Goal: Complete application form: Complete application form

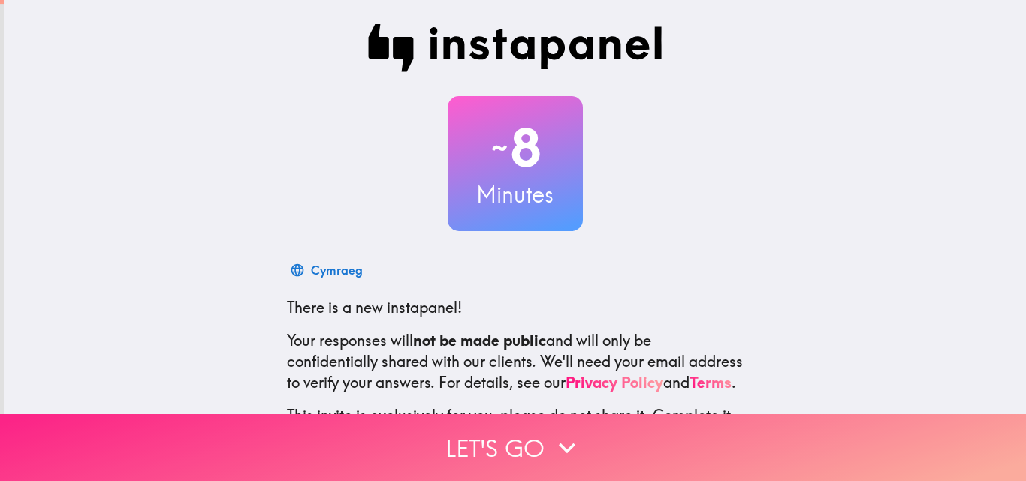
click at [536, 427] on button "Let's go" at bounding box center [513, 448] width 1026 height 67
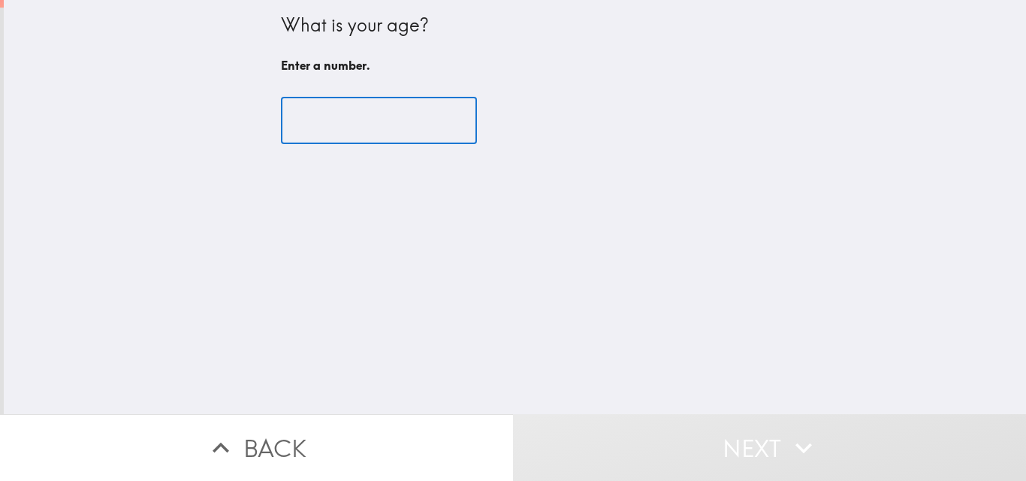
click at [389, 121] on input "number" at bounding box center [379, 121] width 196 height 47
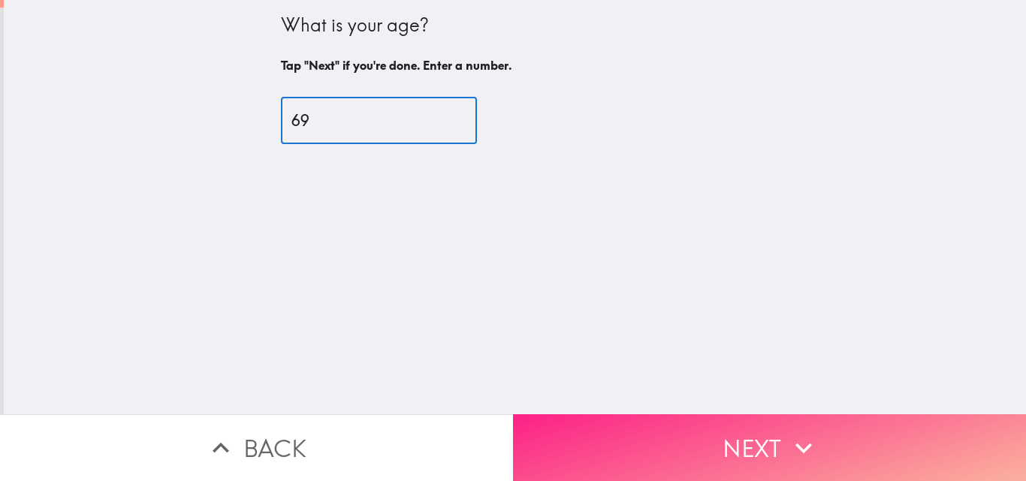
type input "69"
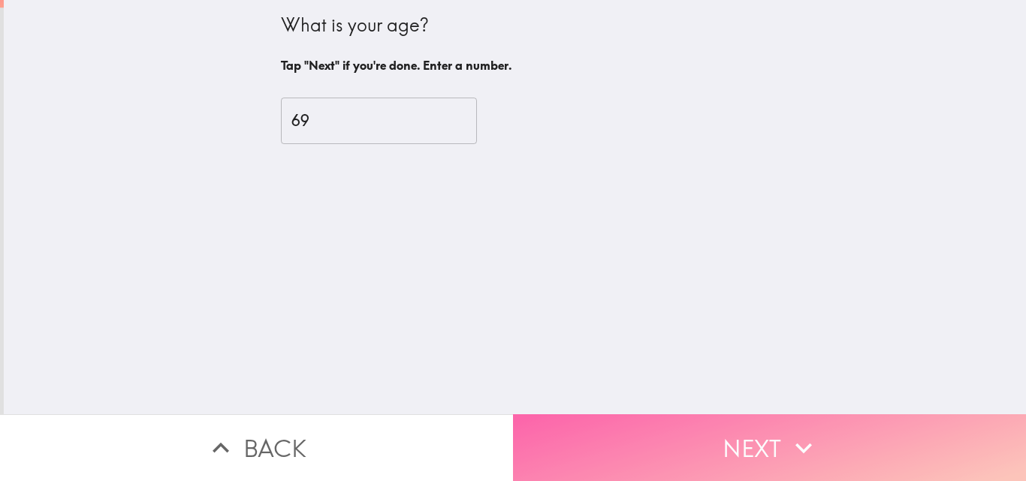
click at [726, 458] on button "Next" at bounding box center [769, 448] width 513 height 67
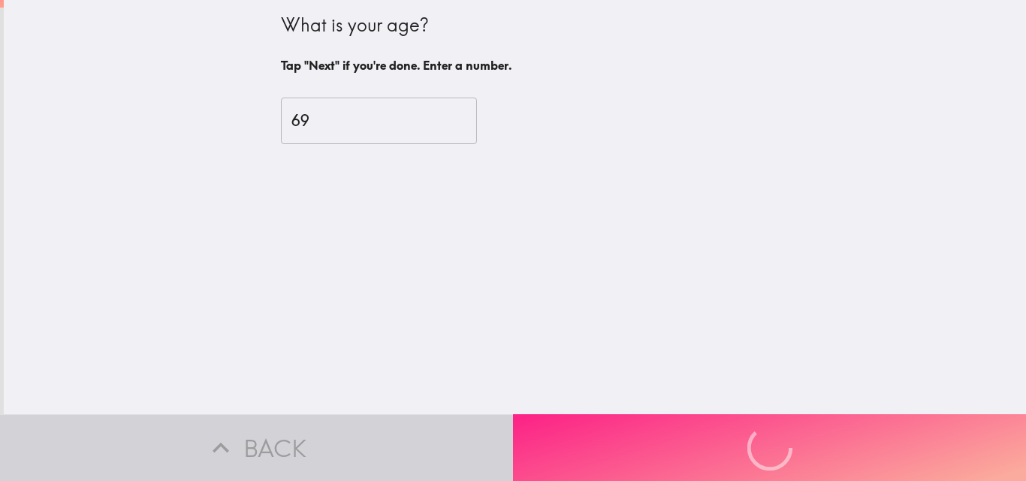
click at [726, 458] on div "Back Next" at bounding box center [513, 448] width 1026 height 67
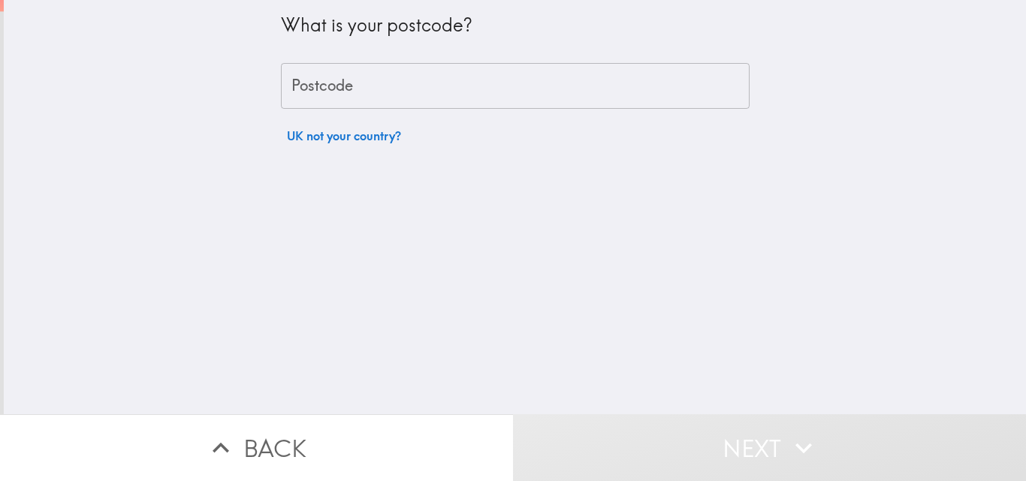
click at [503, 95] on input "Postcode" at bounding box center [515, 86] width 469 height 47
click at [508, 98] on input "Postcode" at bounding box center [515, 86] width 469 height 47
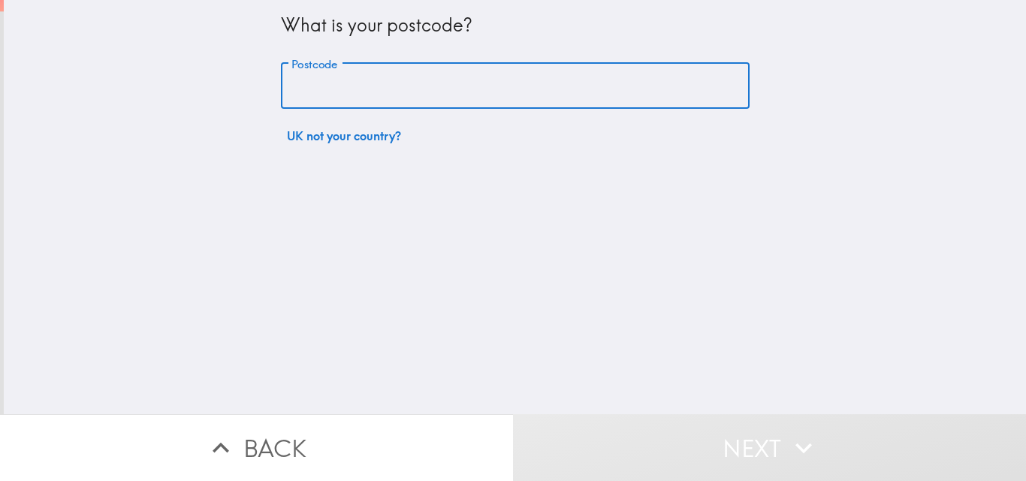
click at [508, 98] on input "Postcode" at bounding box center [515, 86] width 469 height 47
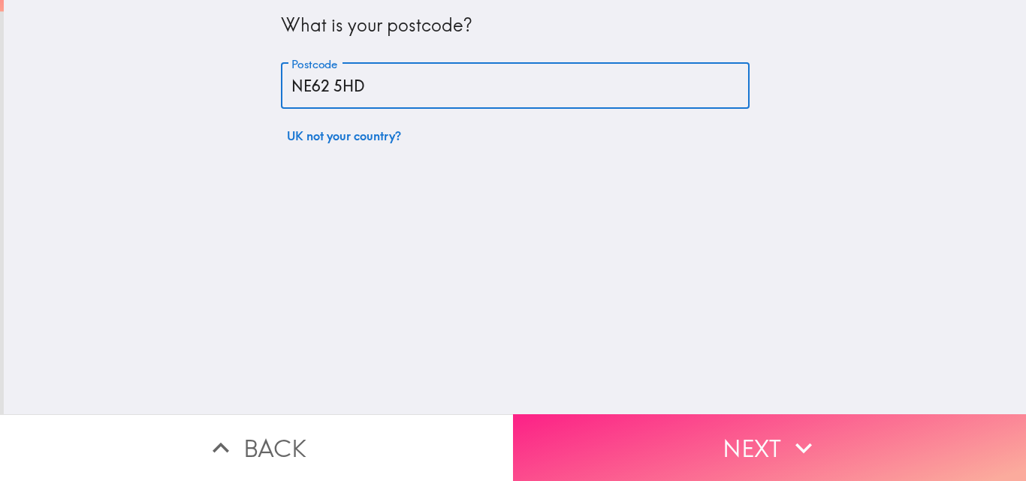
type input "NE62 5HD"
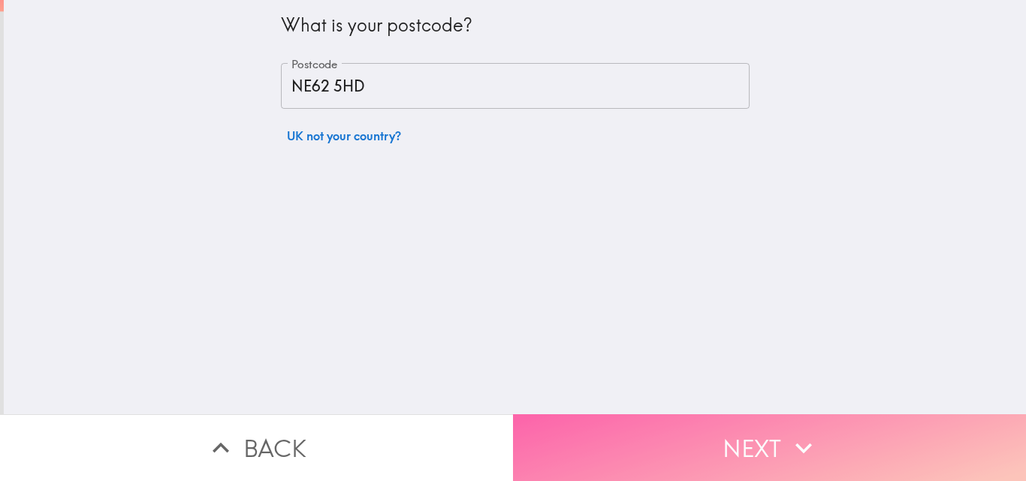
click at [693, 435] on button "Next" at bounding box center [769, 448] width 513 height 67
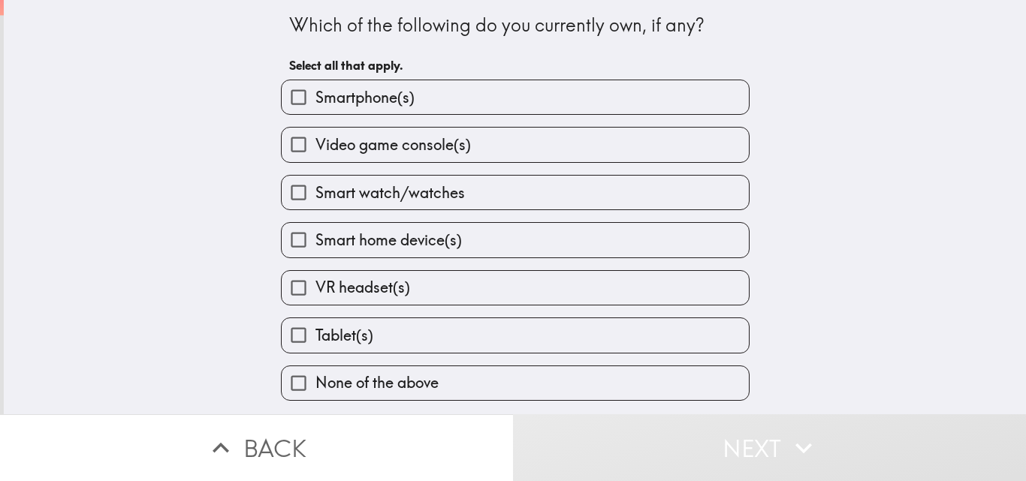
click at [514, 235] on label "Smart home device(s)" at bounding box center [515, 240] width 467 height 34
click at [315, 235] on input "Smart home device(s)" at bounding box center [299, 240] width 34 height 34
checkbox input "true"
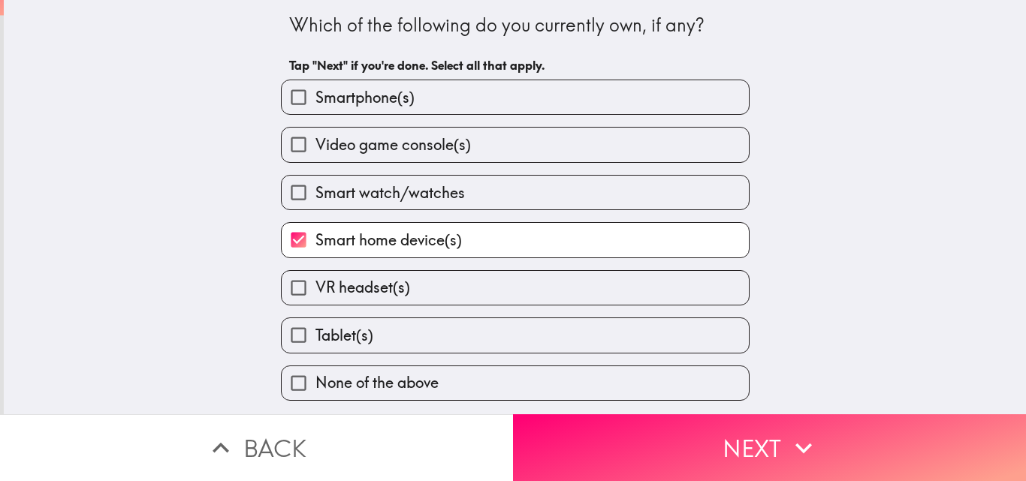
click at [500, 212] on div "Smart home device(s)" at bounding box center [509, 233] width 481 height 47
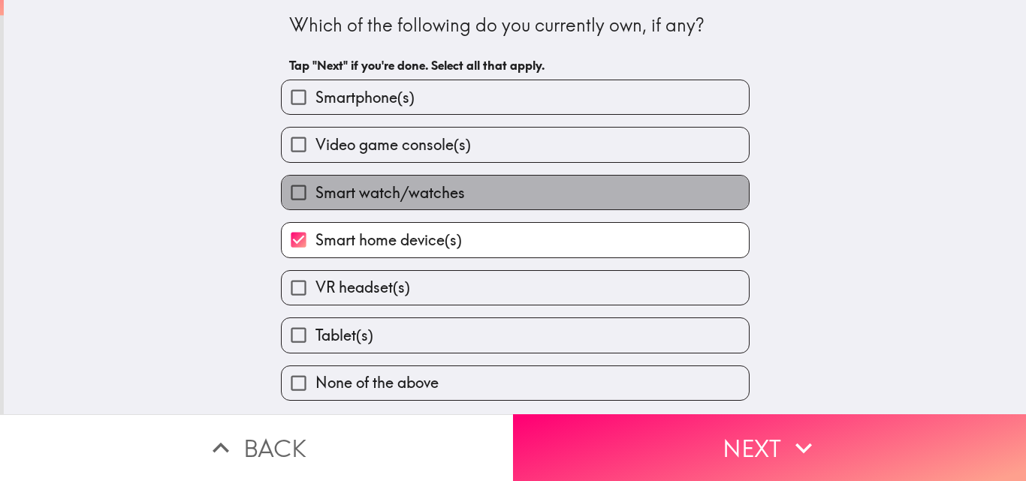
click at [505, 201] on label "Smart watch/watches" at bounding box center [515, 193] width 467 height 34
click at [315, 201] on input "Smart watch/watches" at bounding box center [299, 193] width 34 height 34
checkbox input "true"
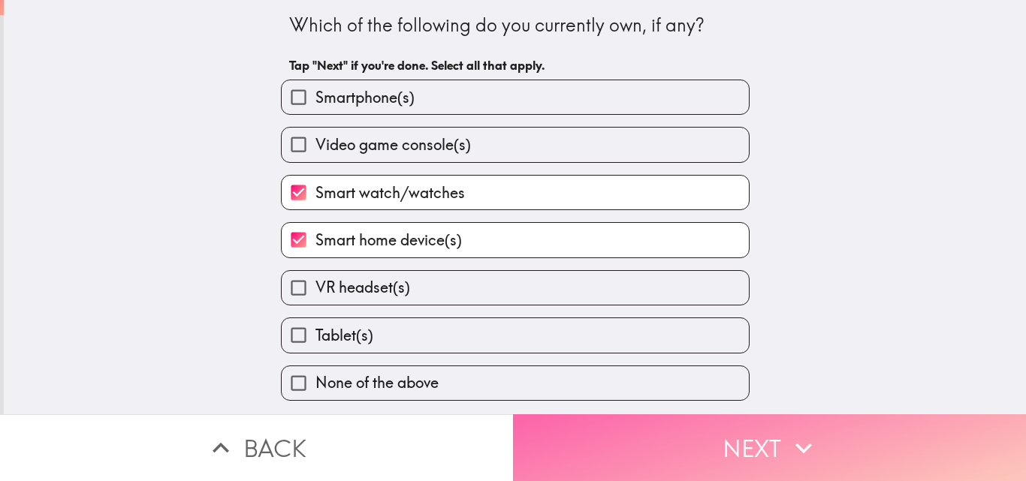
click at [728, 433] on button "Next" at bounding box center [769, 448] width 513 height 67
